Goal: Transaction & Acquisition: Purchase product/service

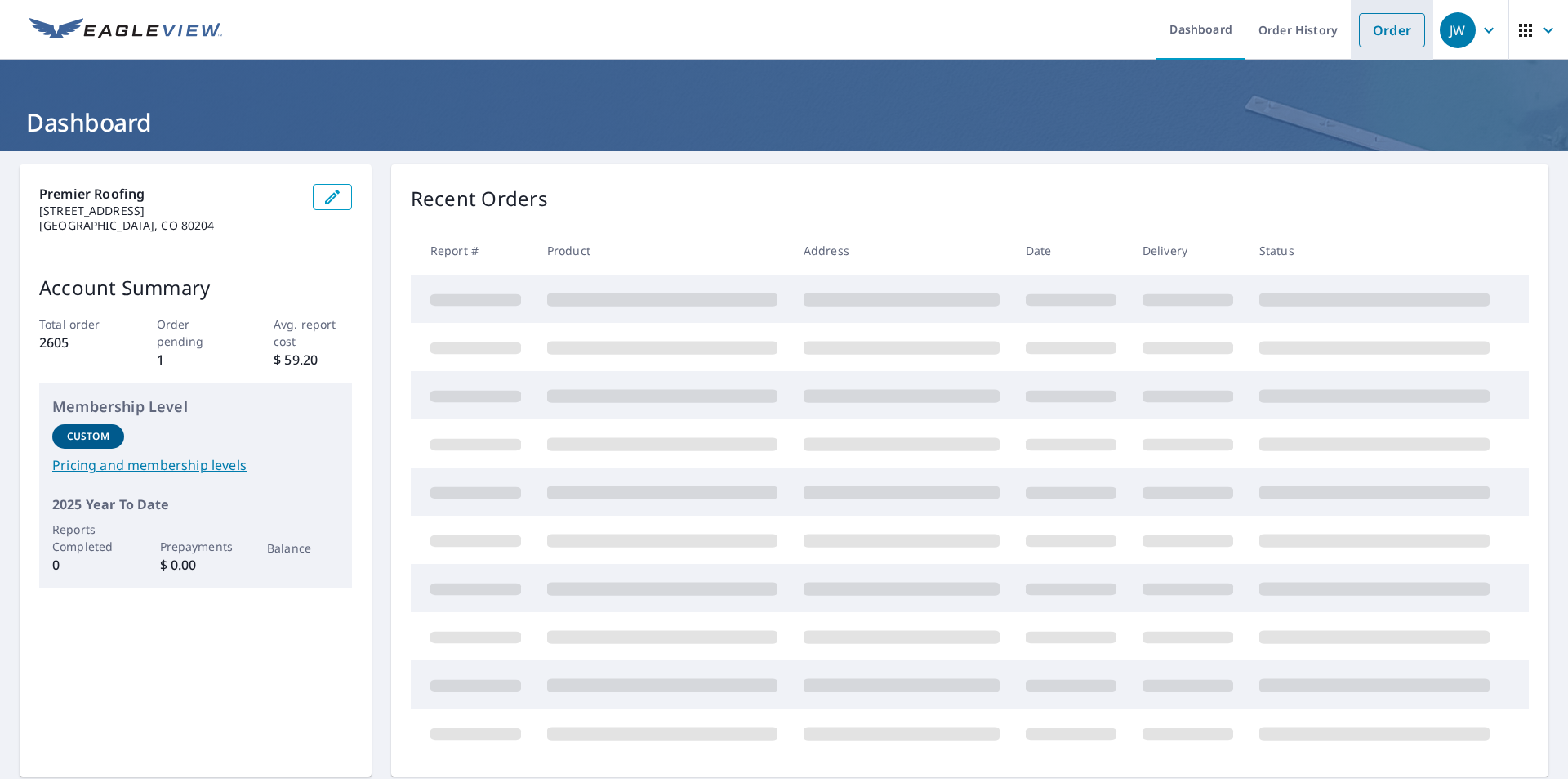
click at [1388, 21] on link "Order" at bounding box center [1391, 29] width 66 height 34
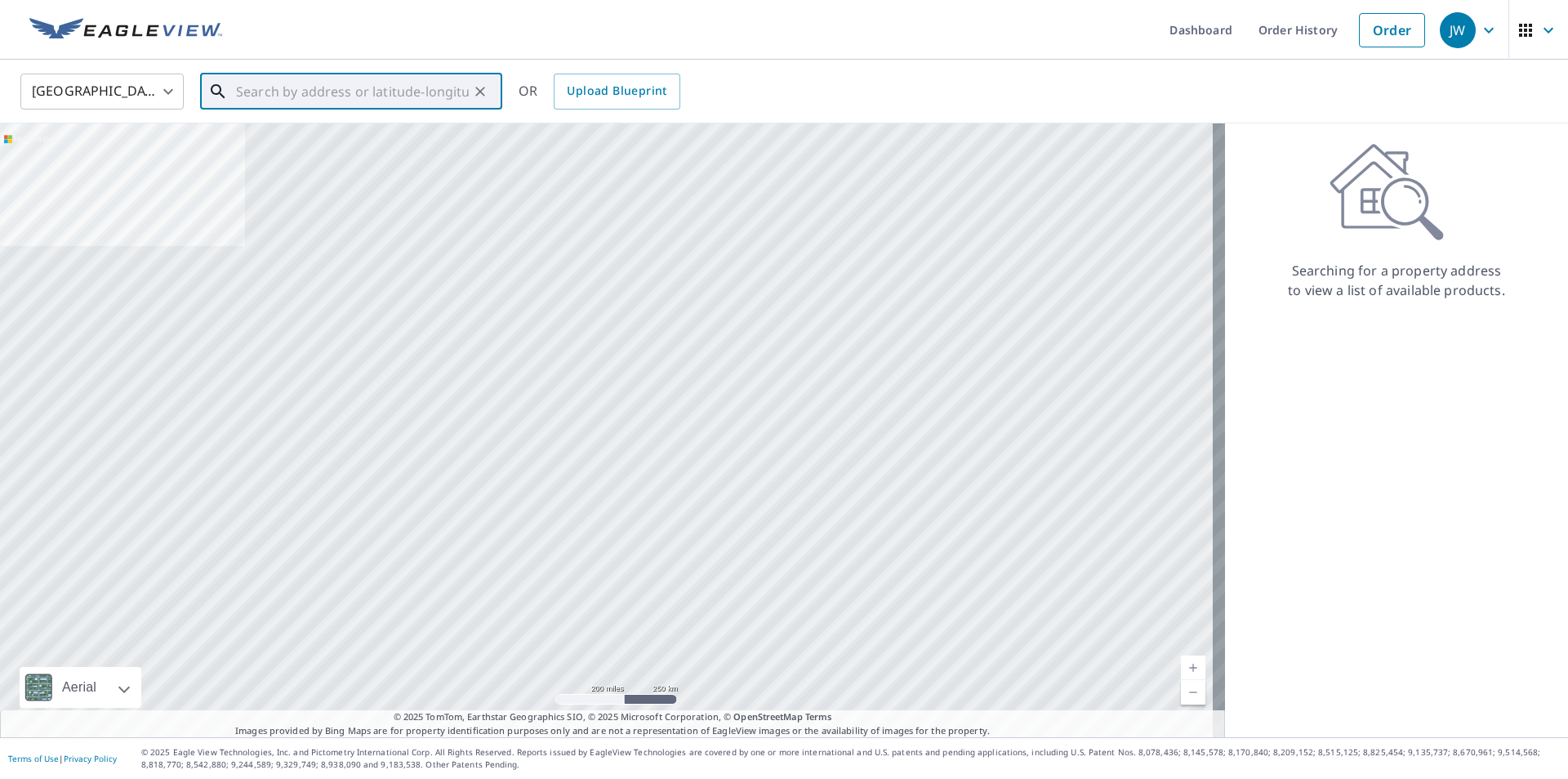
click at [377, 100] on input "text" at bounding box center [351, 91] width 233 height 46
paste input "[STREET_ADDRESS]"
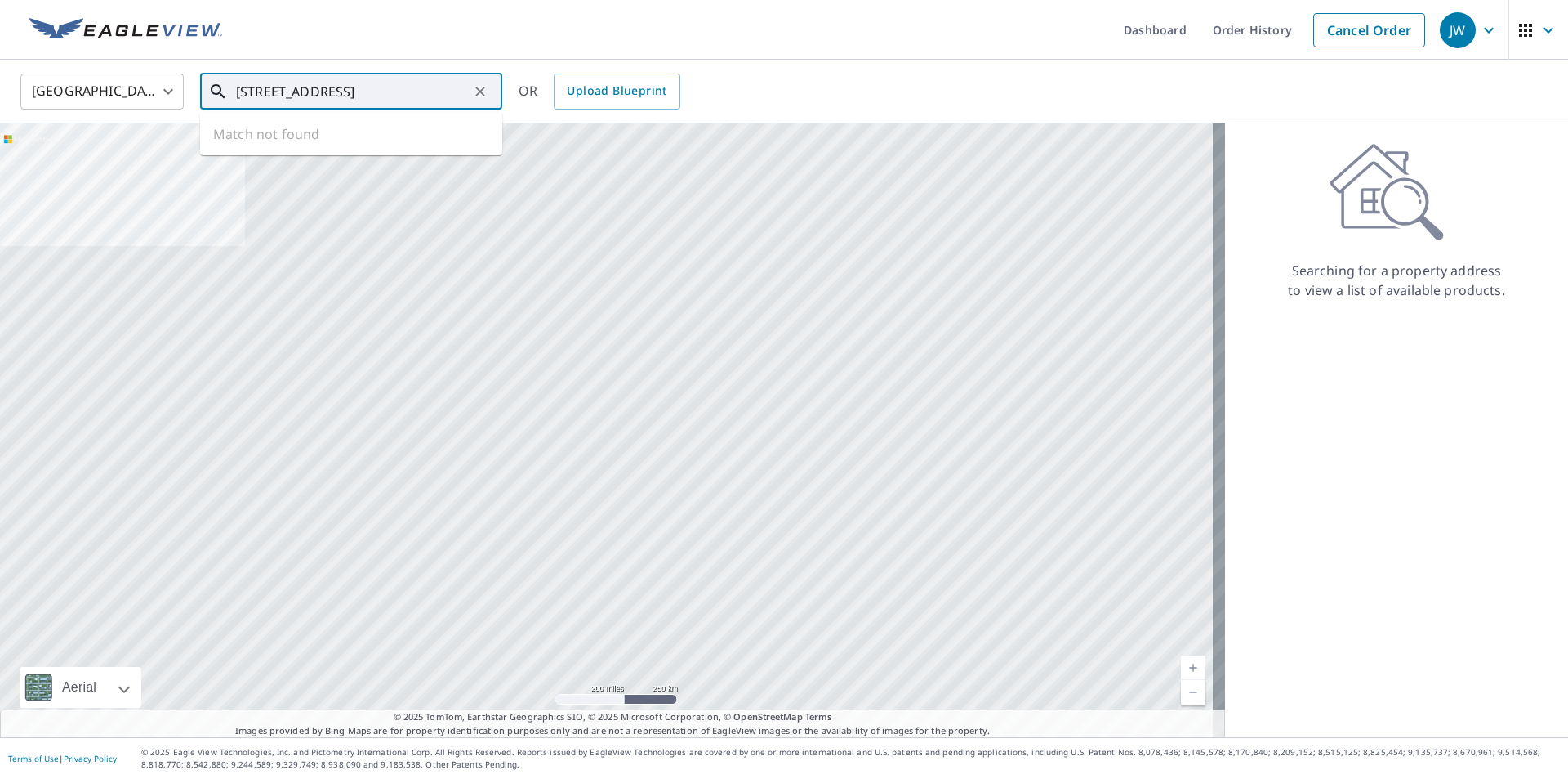
scroll to position [0, 7]
type input "[STREET_ADDRESS]"
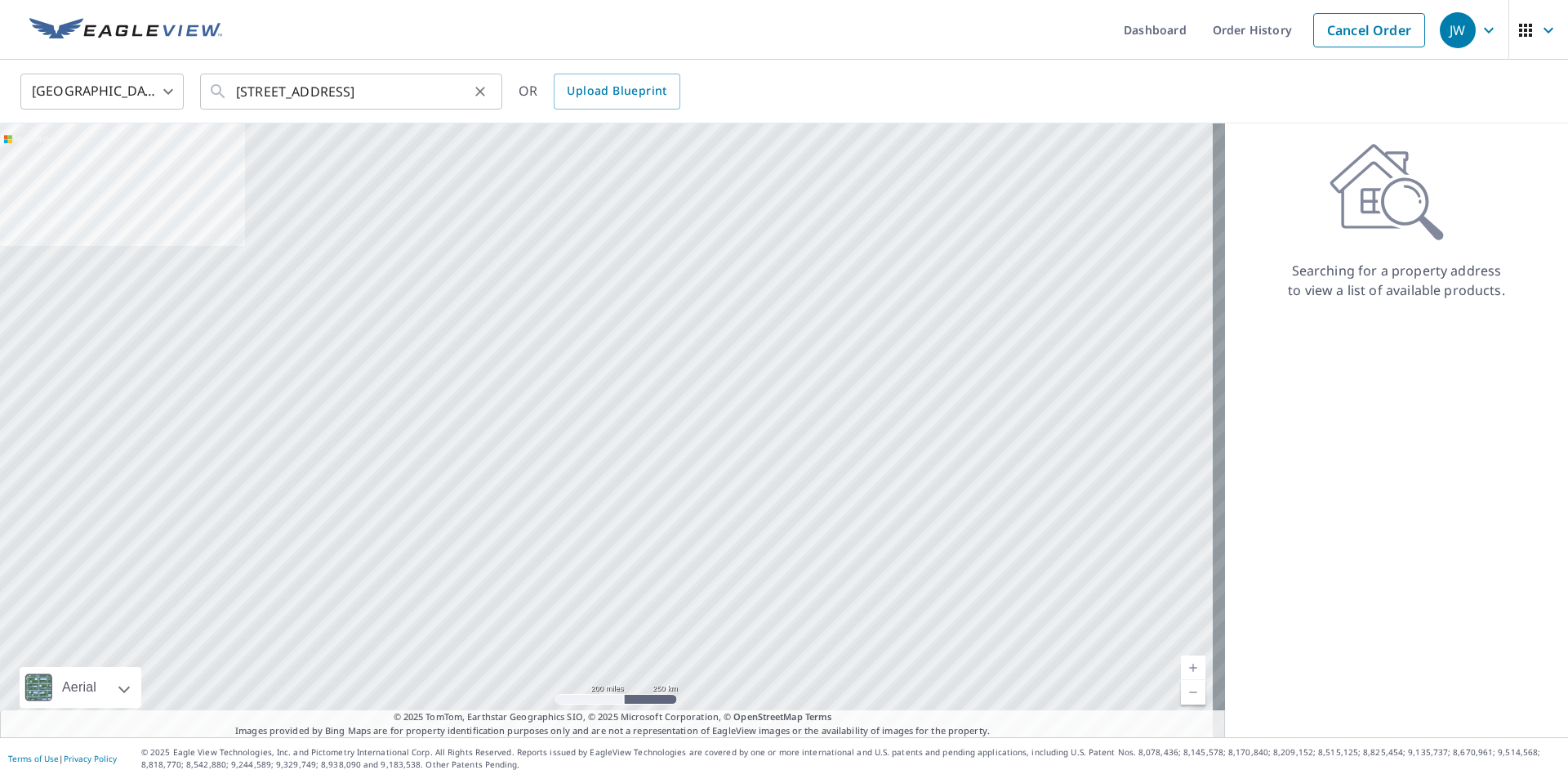
scroll to position [0, 0]
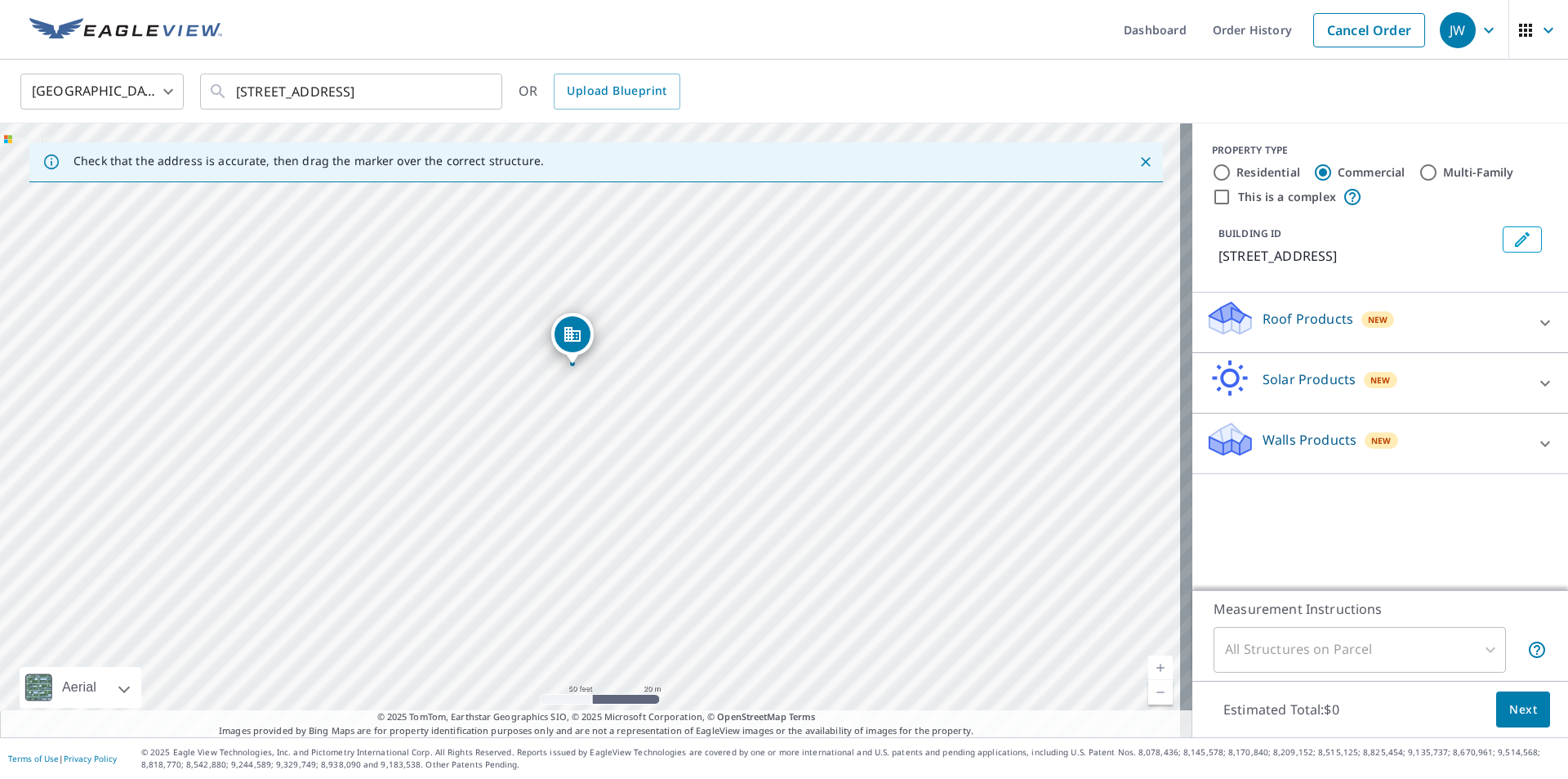
drag, startPoint x: 744, startPoint y: 477, endPoint x: 658, endPoint y: 325, distance: 174.6
click at [658, 325] on div "[STREET_ADDRESS][PERSON_NAME]" at bounding box center [596, 430] width 1193 height 614
click at [1213, 196] on input "This is a complex" at bounding box center [1222, 197] width 20 height 20
checkbox input "true"
type input "4"
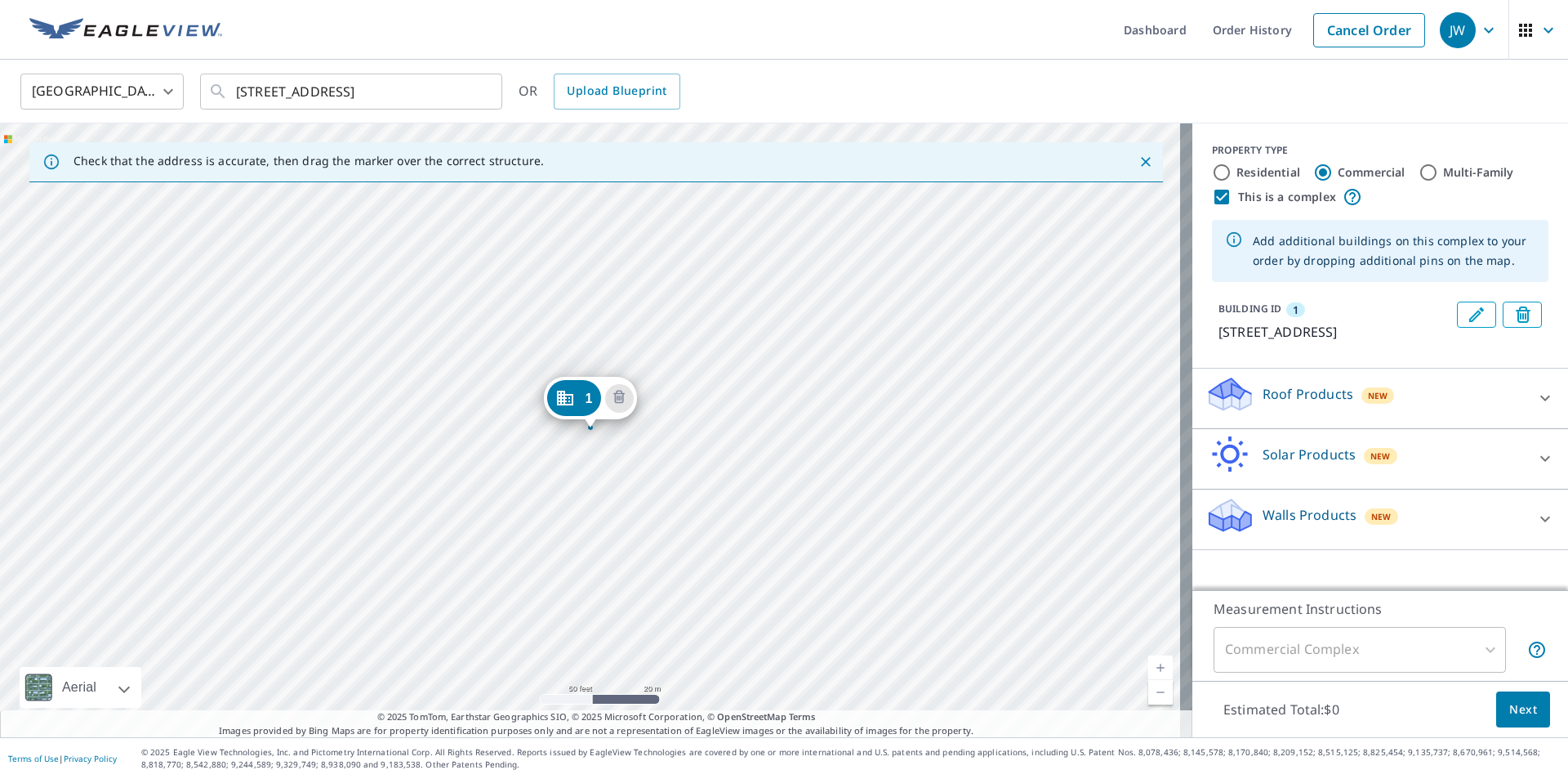
click at [650, 575] on div "1 [STREET_ADDRESS][PERSON_NAME]" at bounding box center [596, 430] width 1193 height 614
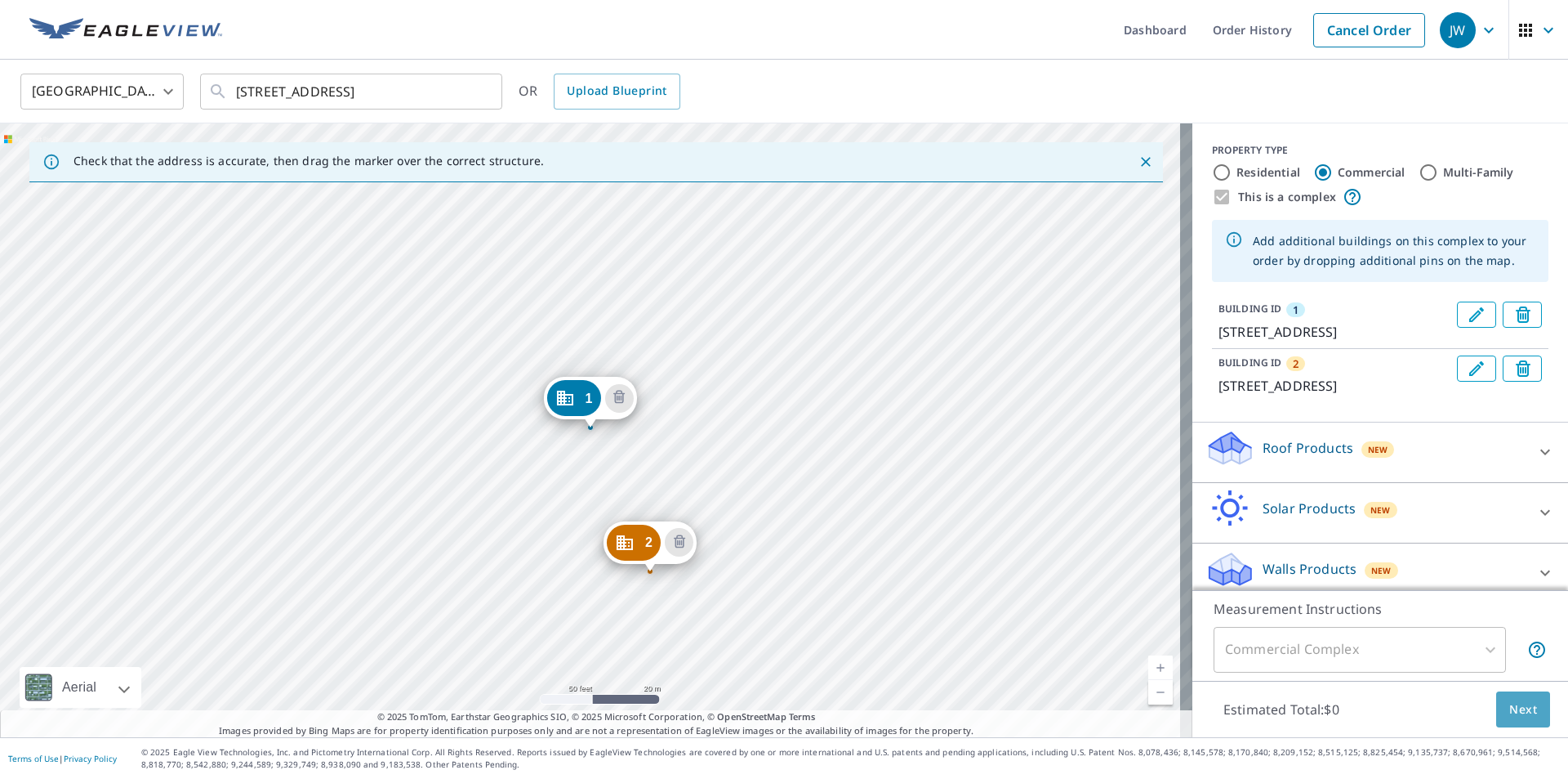
click at [1510, 708] on span "Next" at bounding box center [1524, 709] width 27 height 21
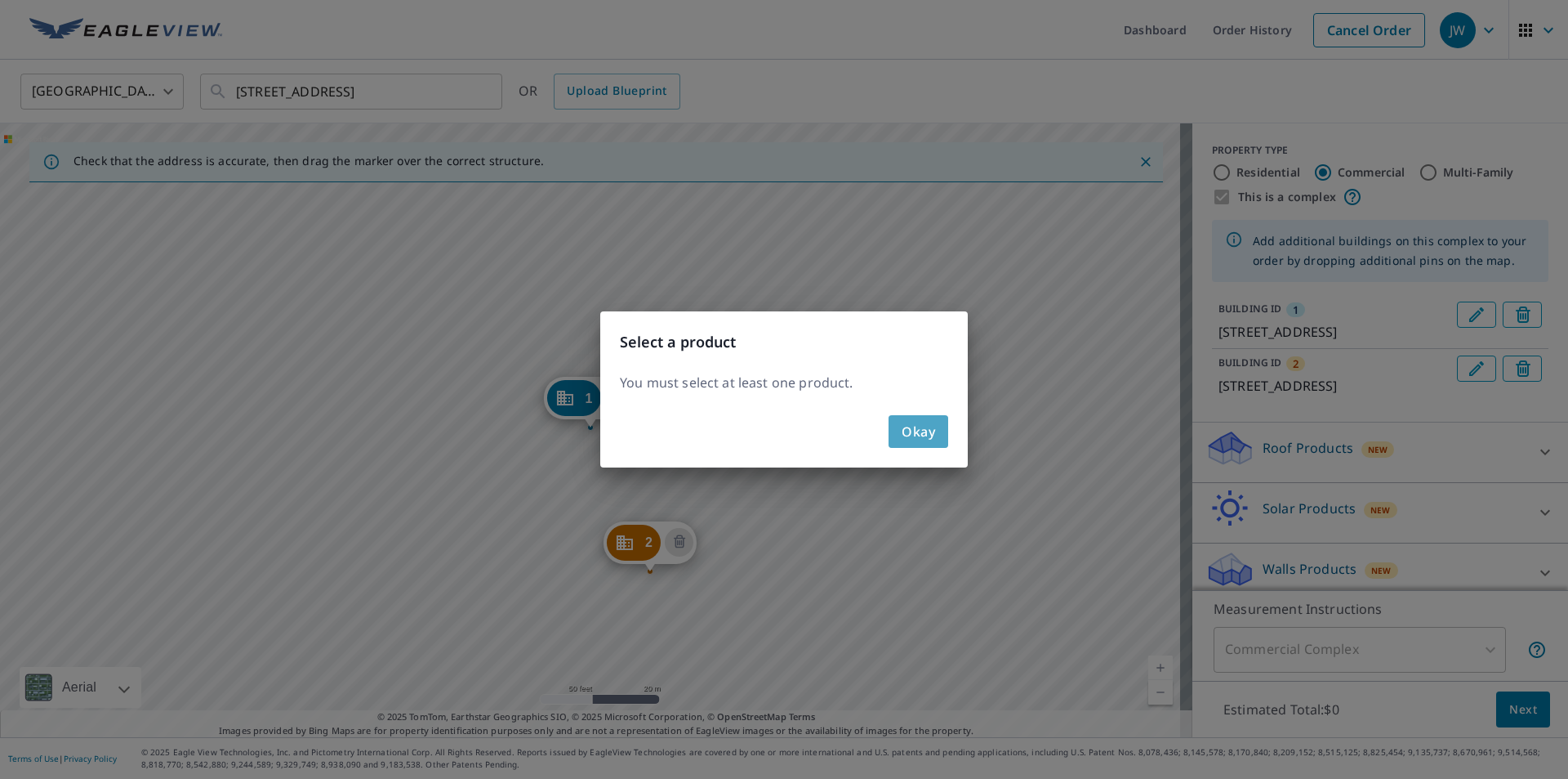
click at [902, 432] on span "Okay" at bounding box center [919, 431] width 33 height 23
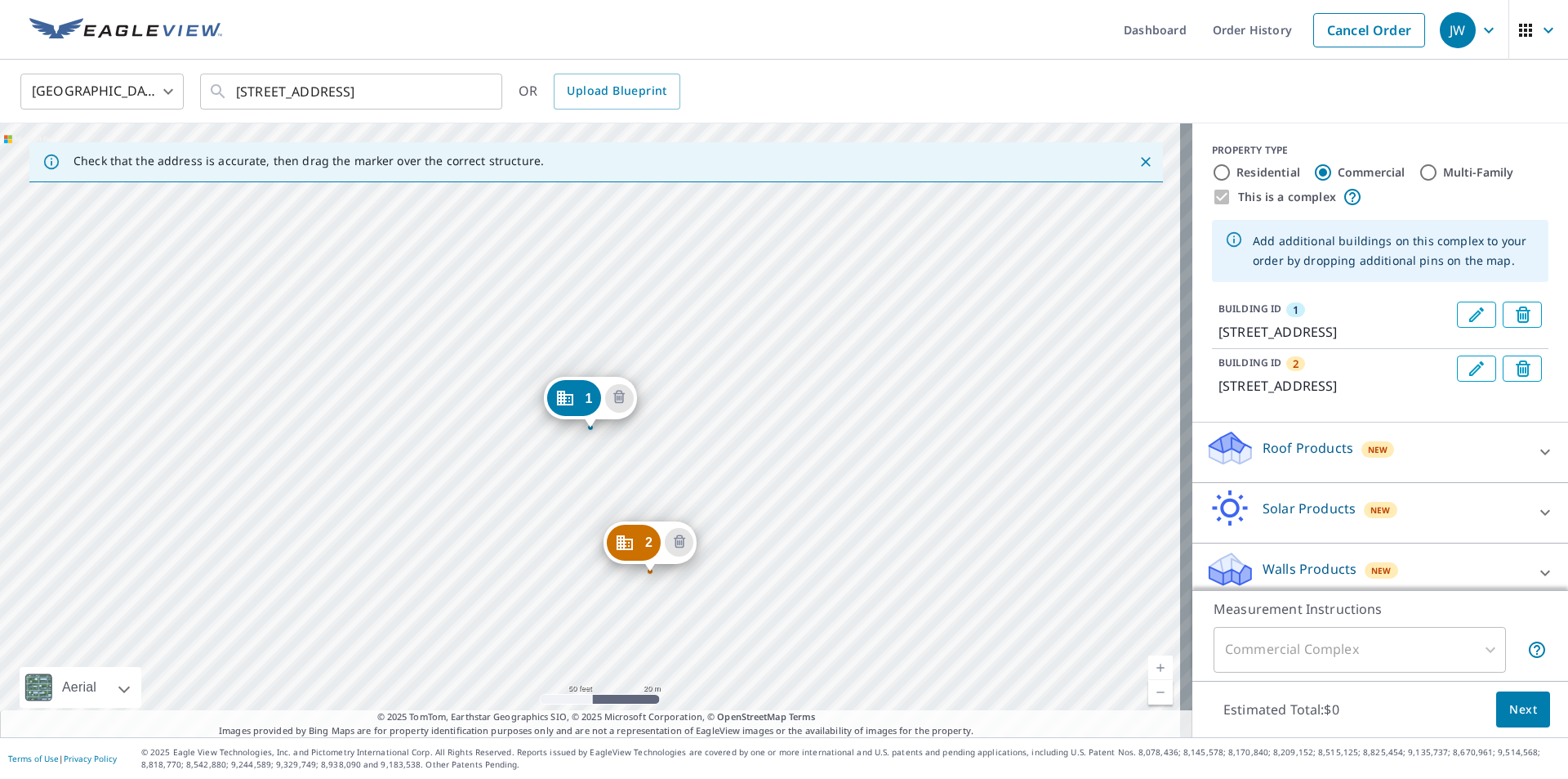
click at [1407, 475] on div "Roof Products New" at bounding box center [1366, 452] width 320 height 46
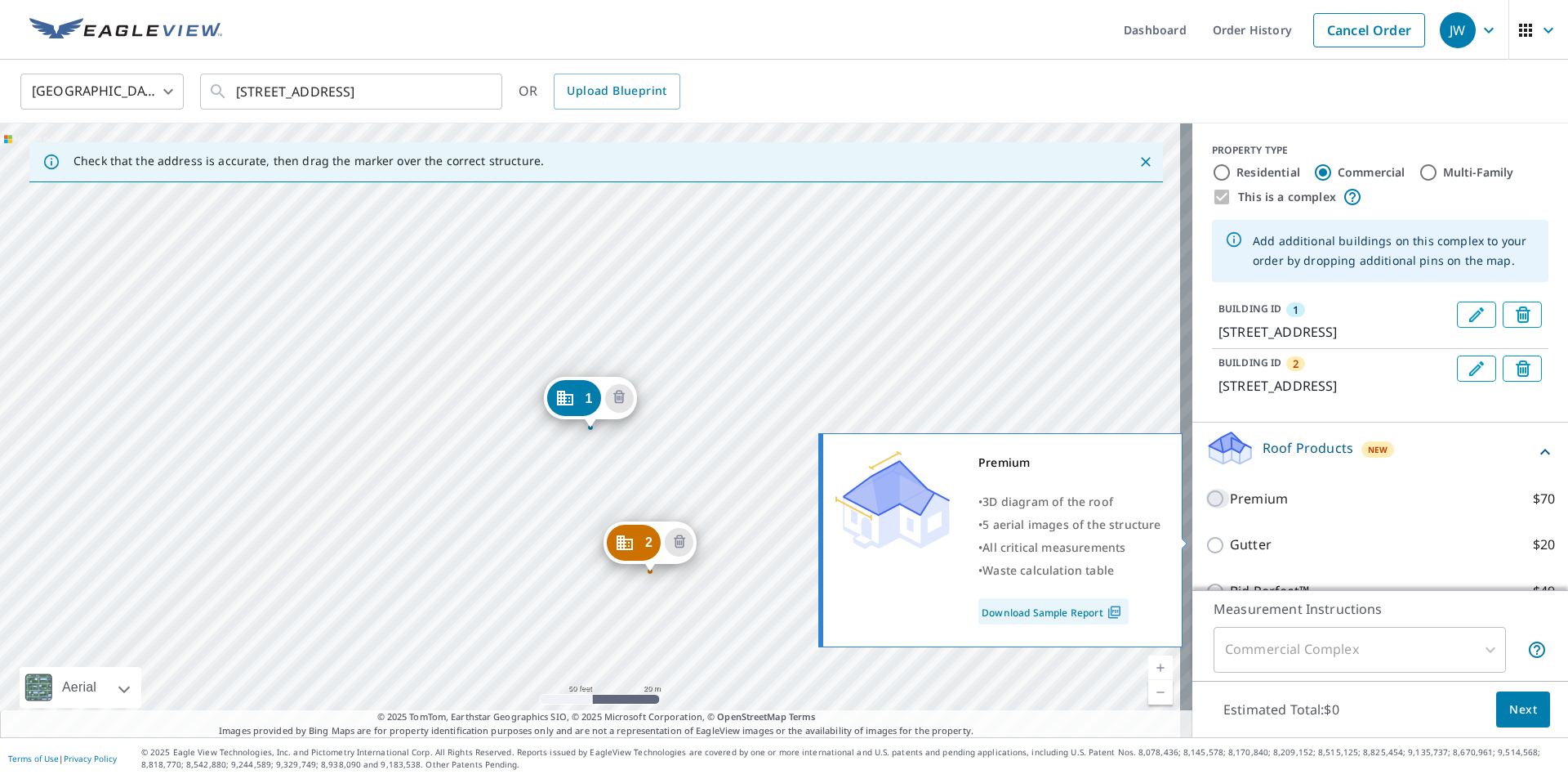
click at [1212, 509] on input "Premium $70" at bounding box center [1217, 499] width 25 height 20
checkbox input "true"
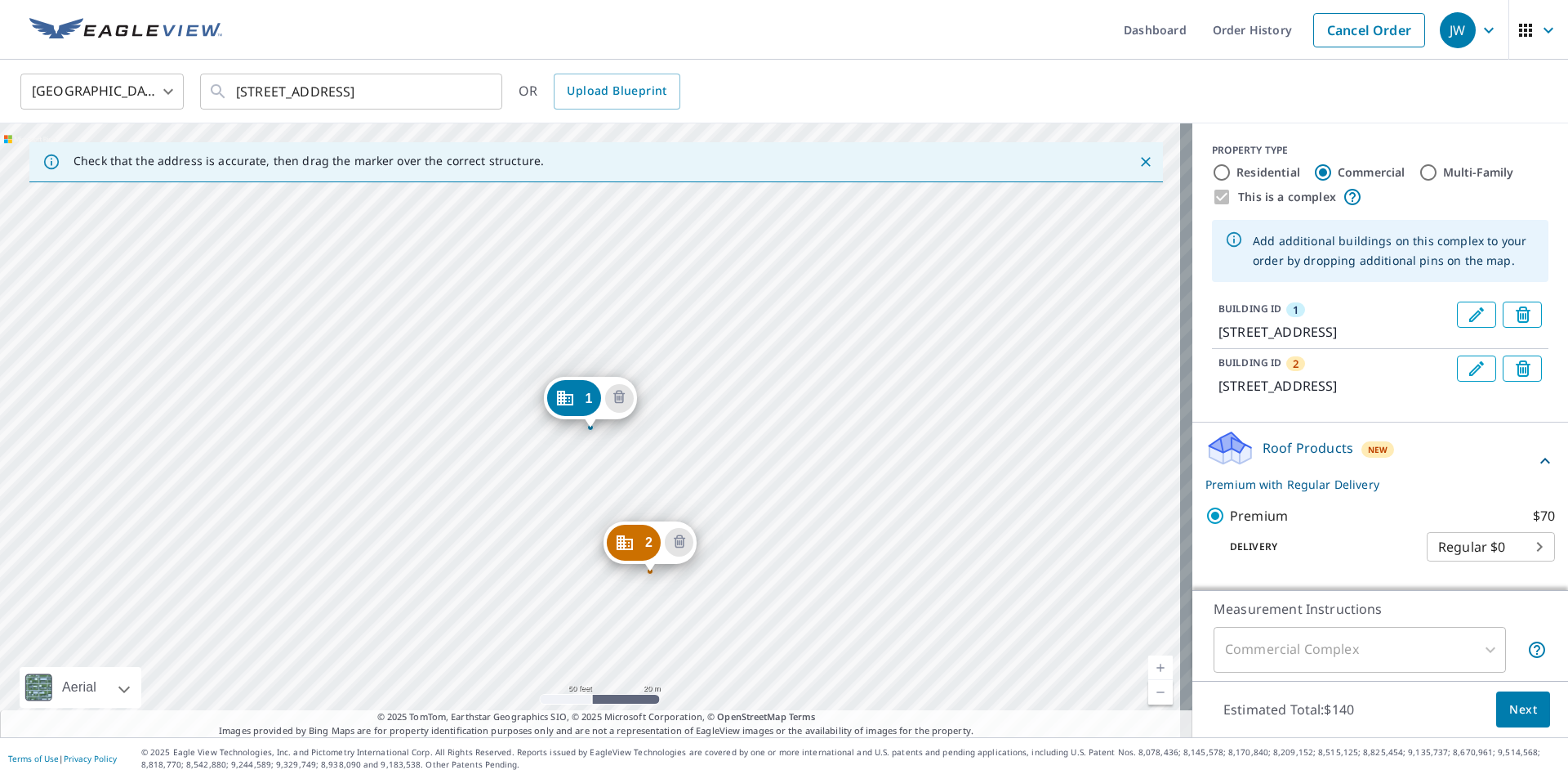
click at [1520, 716] on span "Next" at bounding box center [1524, 709] width 27 height 21
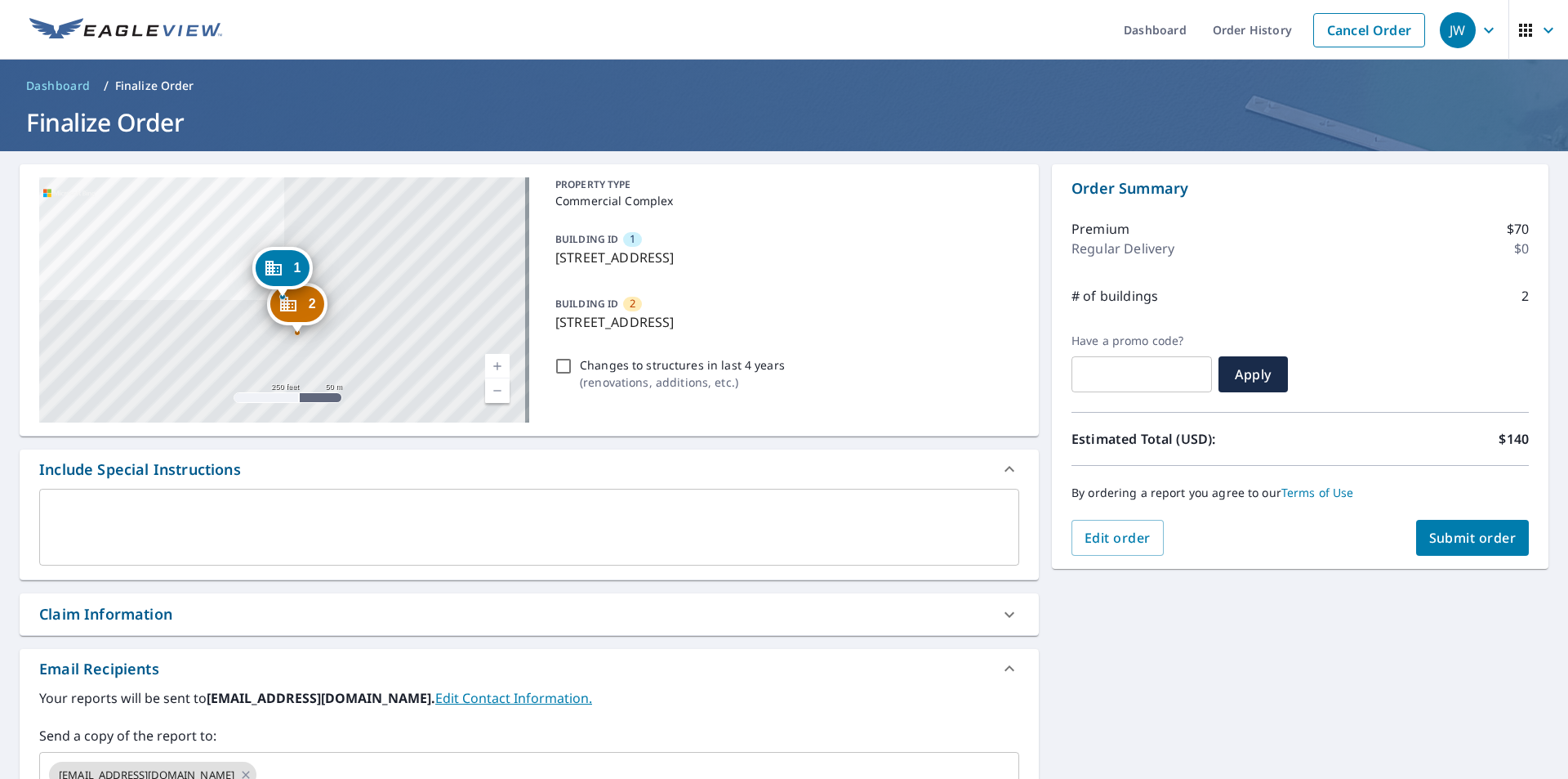
click at [458, 613] on div "Claim Information" at bounding box center [514, 614] width 950 height 22
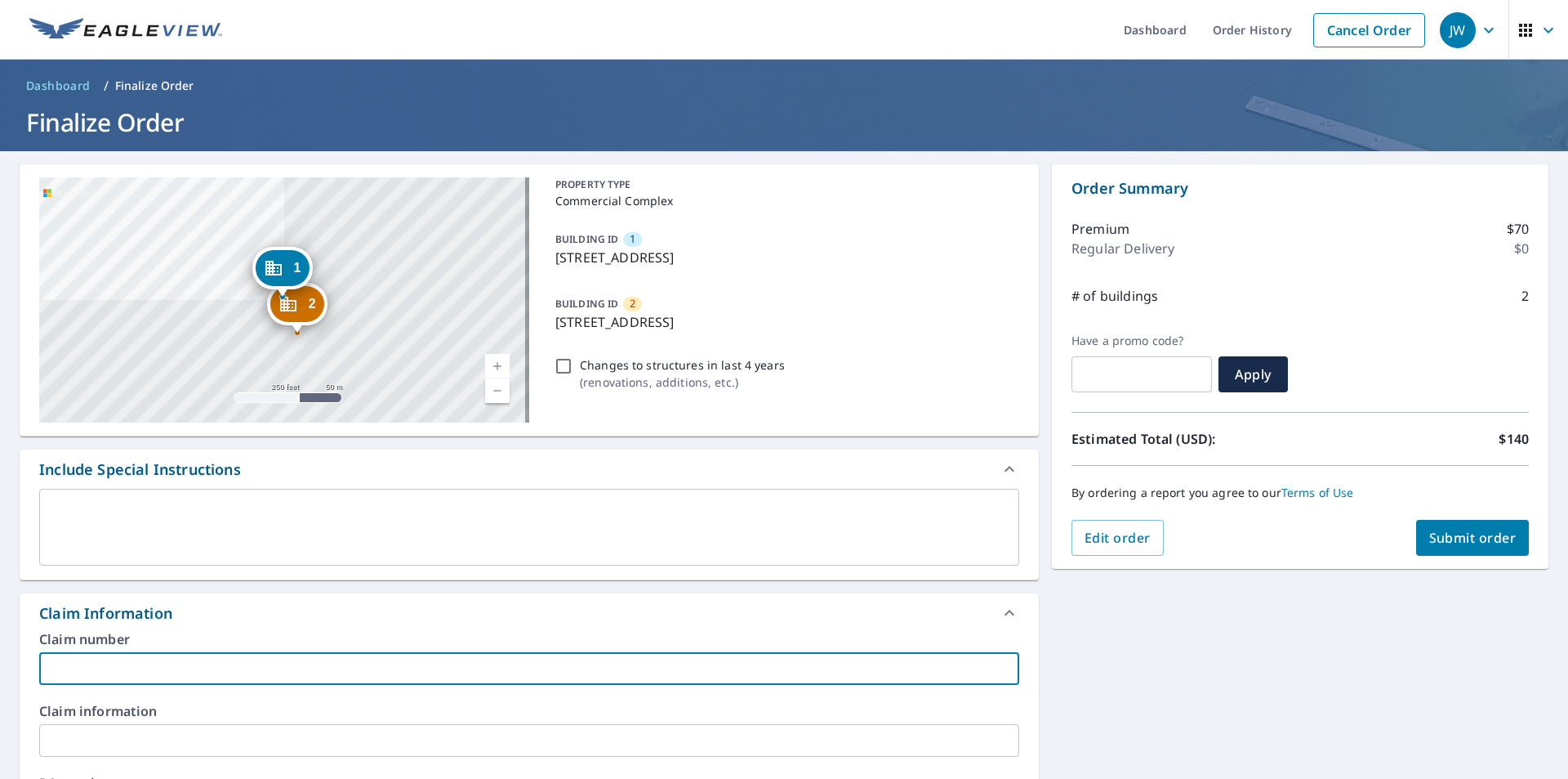
click at [216, 674] on input "text" at bounding box center [529, 668] width 980 height 32
paste input "Lakemont Condominium Owners Association, Inc."
type input "Lakemont Condominium Owners Association, Inc."
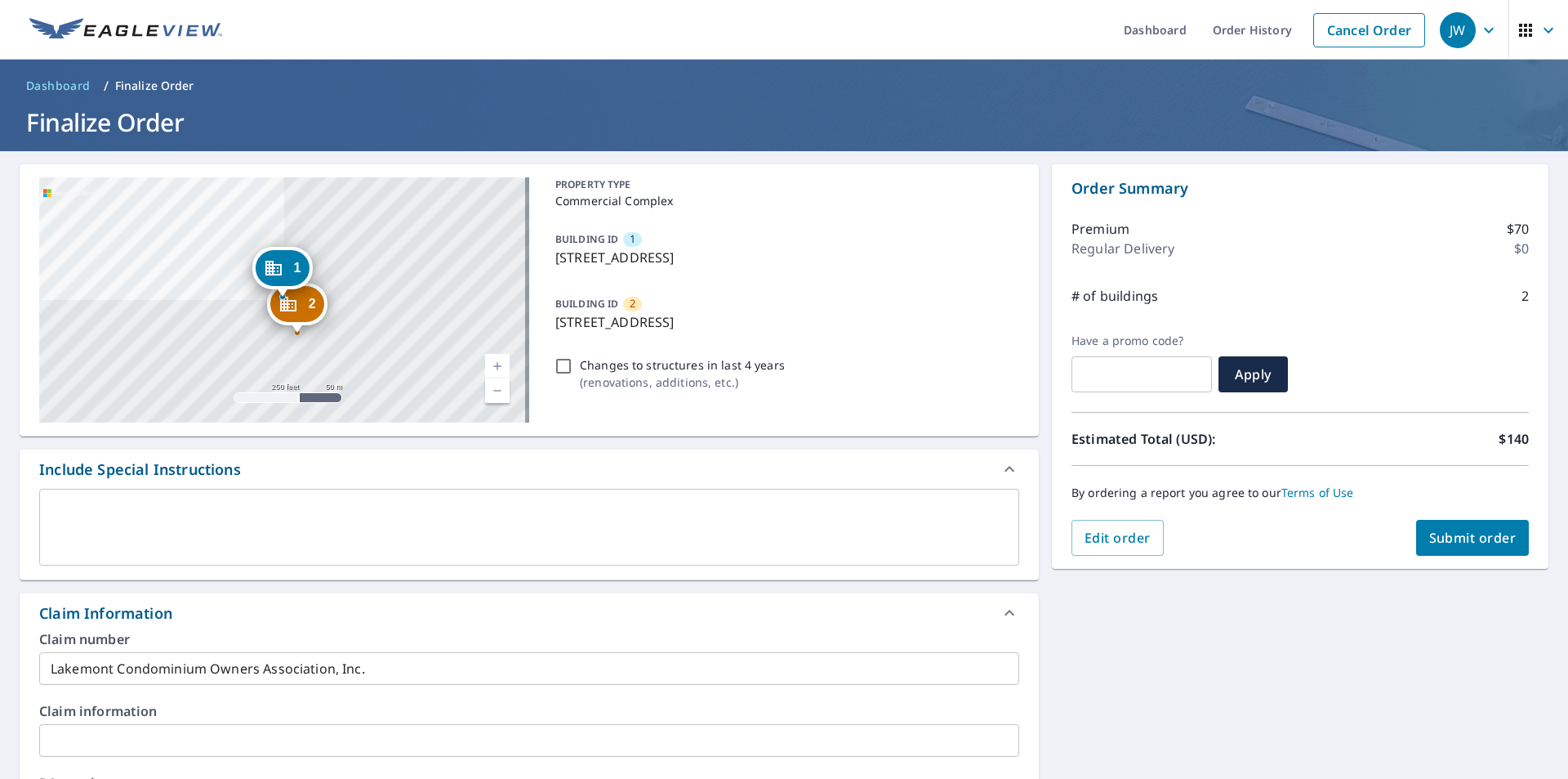
click at [1299, 696] on div "2 [STREET_ADDRESS] 1 [STREET_ADDRESS][GEOGRAPHIC_DATA] A standard road map Aeri…" at bounding box center [784, 751] width 1568 height 1199
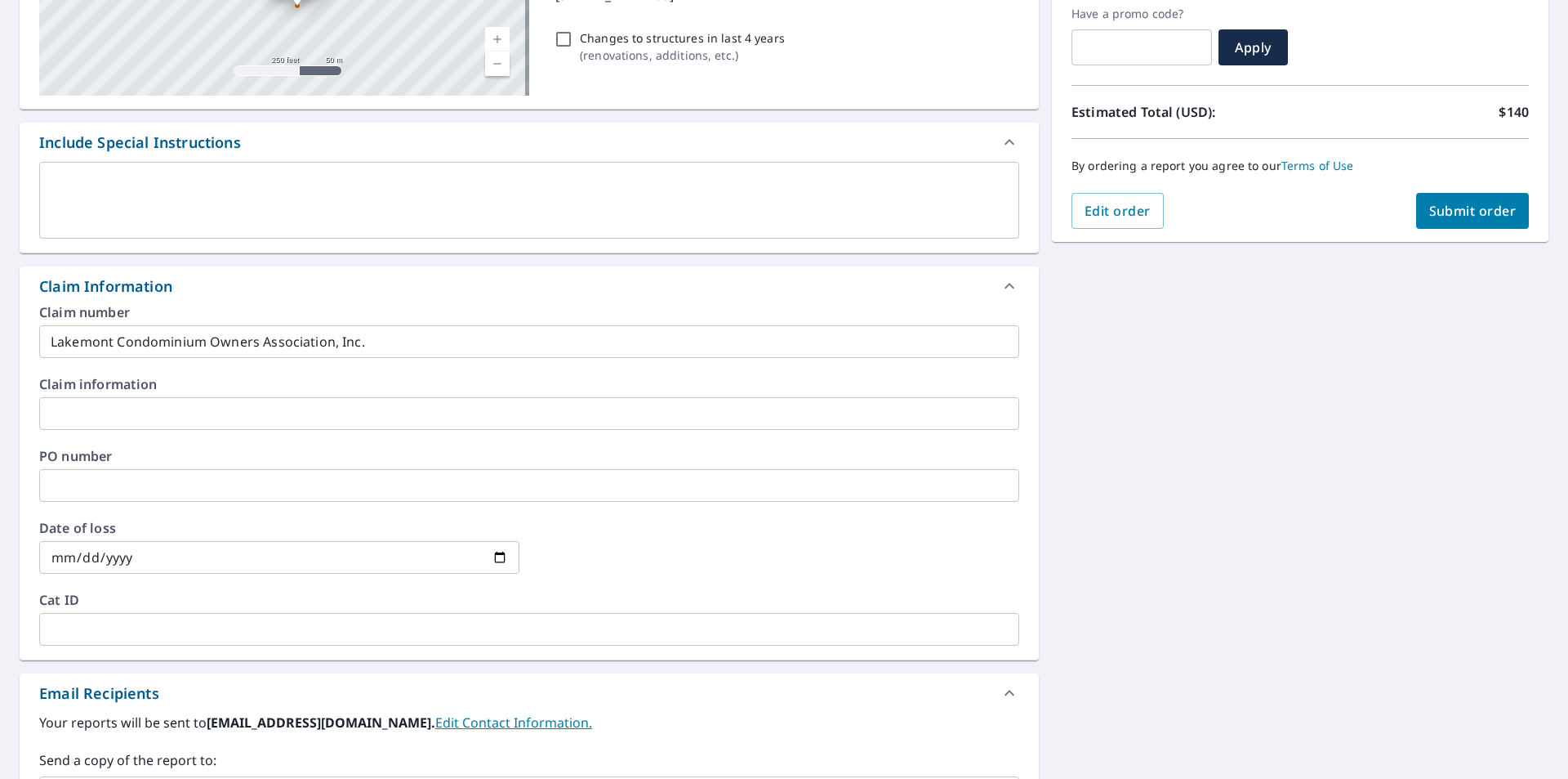
scroll to position [613, 0]
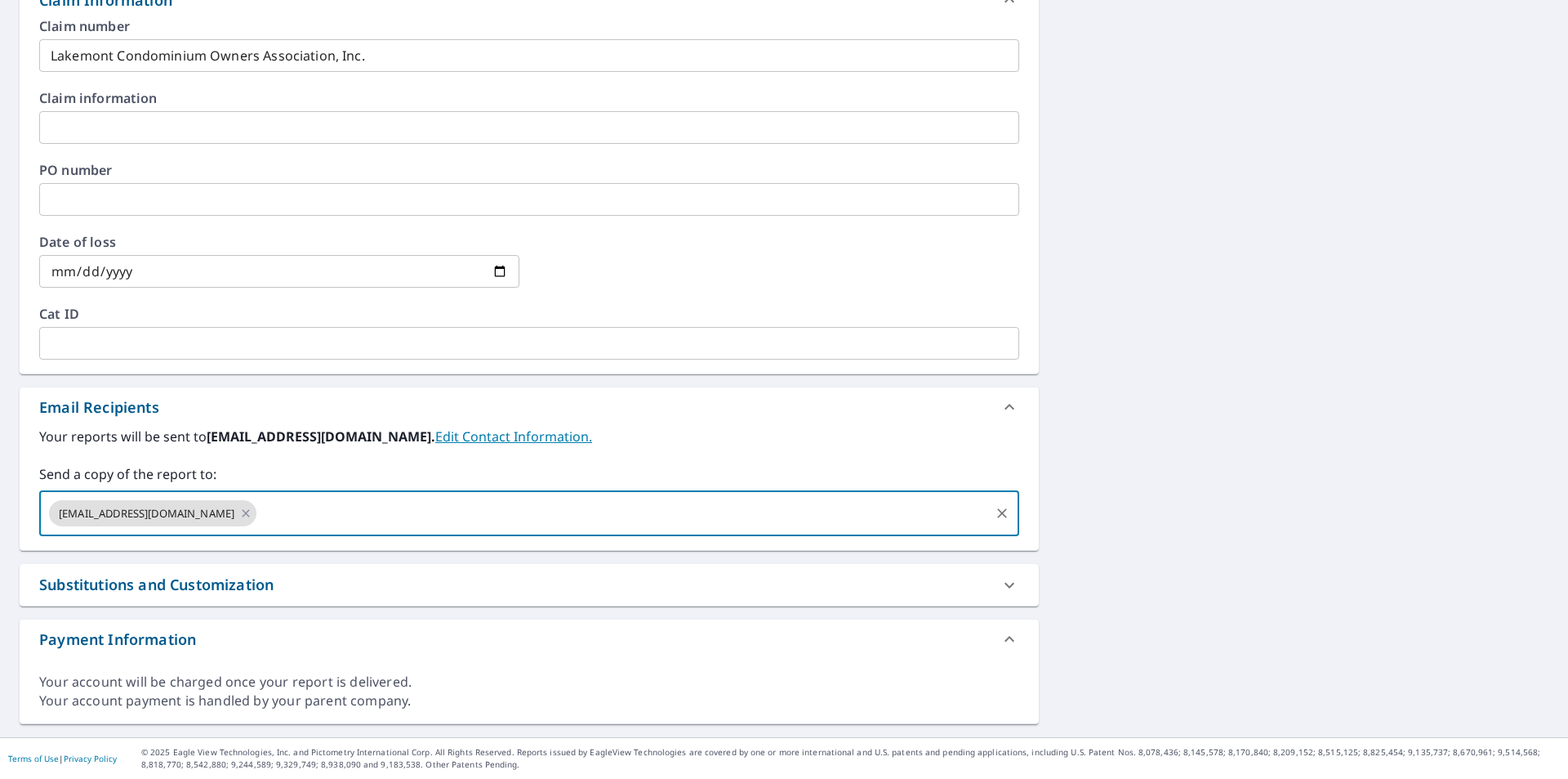
click at [320, 512] on input "text" at bounding box center [623, 514] width 729 height 31
type input "m"
type input "[EMAIL_ADDRESS][DOMAIN_NAME]"
click at [1116, 557] on div "2 [STREET_ADDRESS] 1 [STREET_ADDRESS][GEOGRAPHIC_DATA] A standard road map Aeri…" at bounding box center [784, 138] width 1568 height 1199
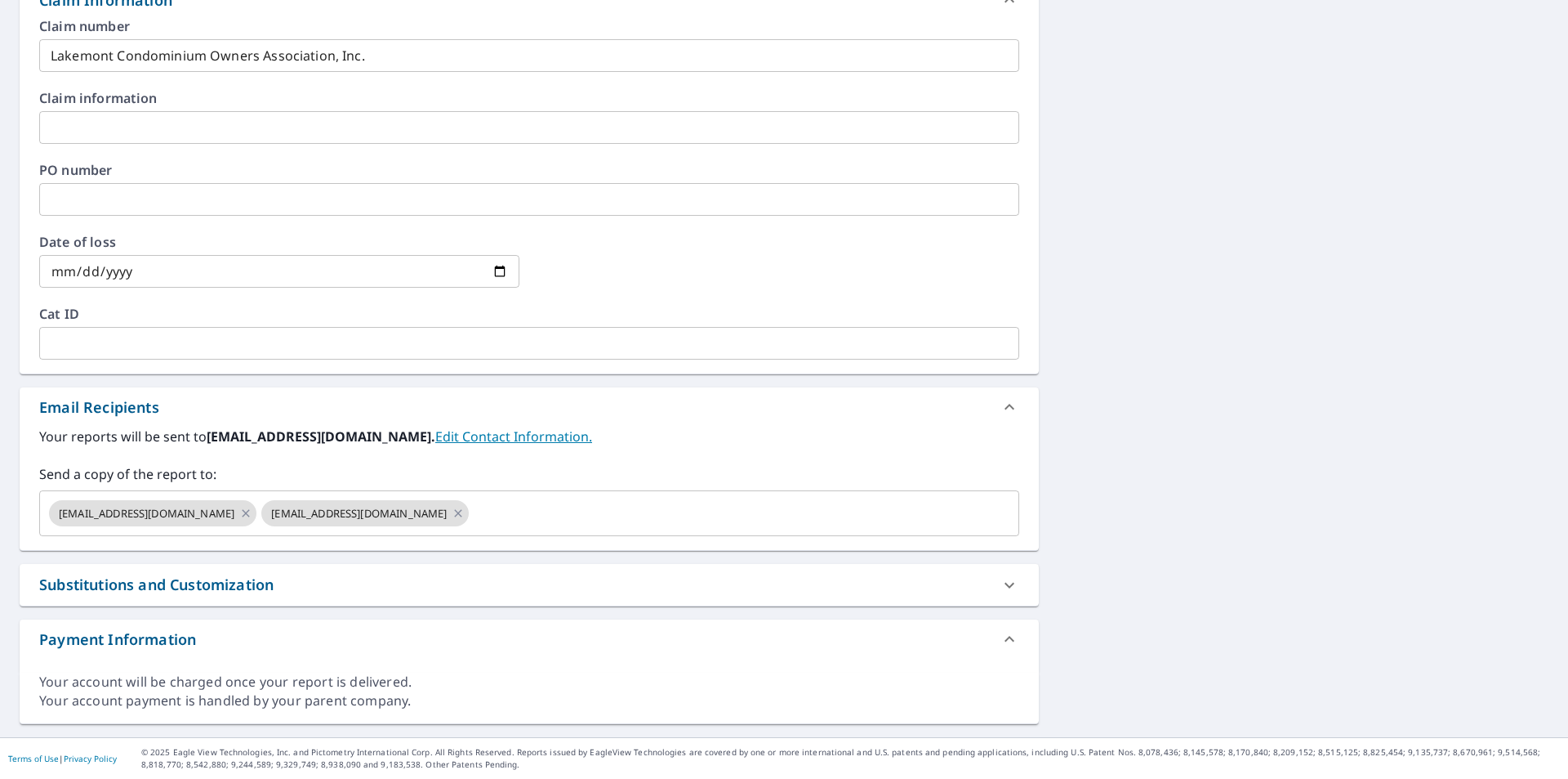
scroll to position [0, 0]
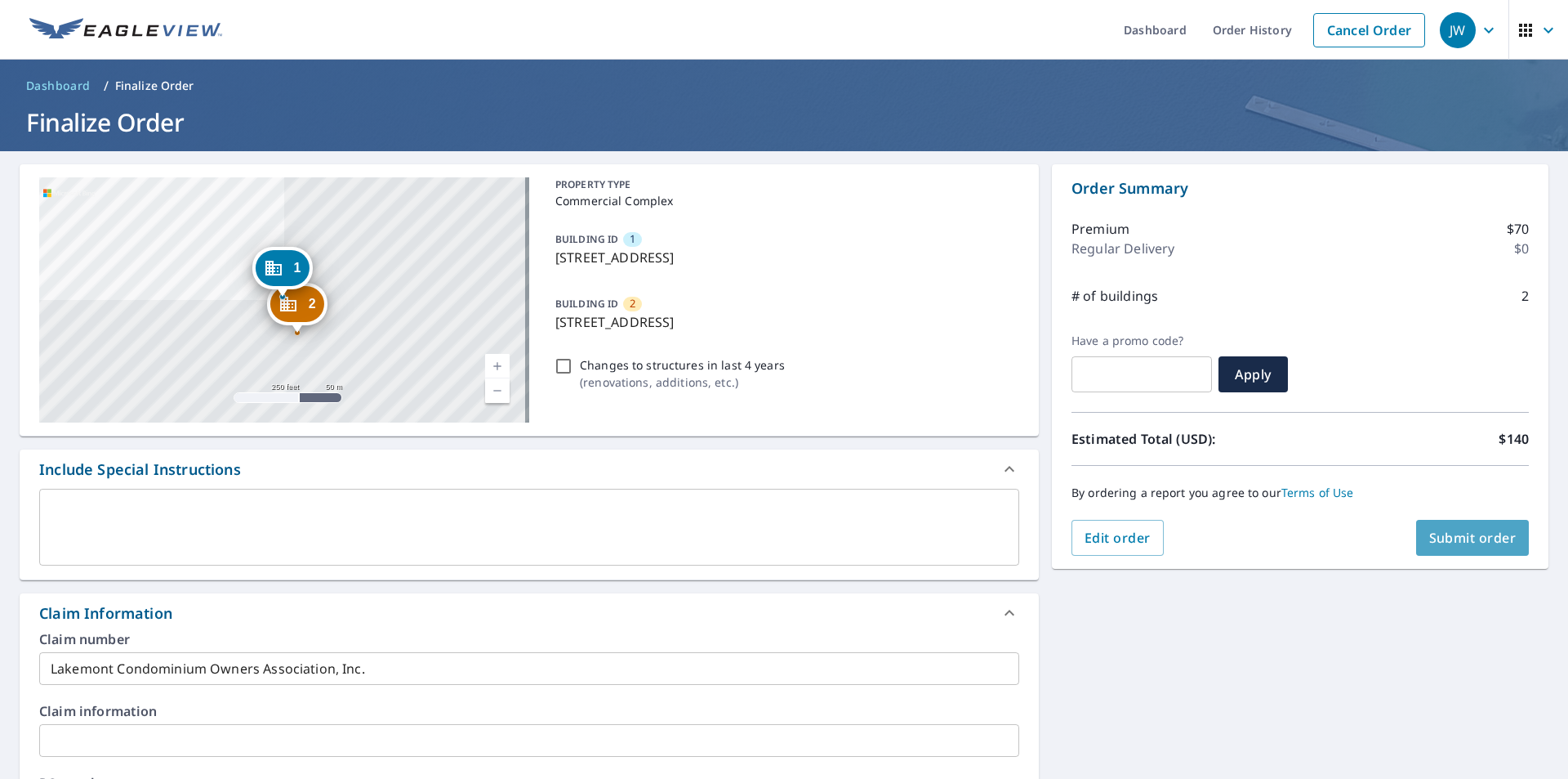
click at [1455, 547] on button "Submit order" at bounding box center [1474, 537] width 114 height 36
